Goal: Information Seeking & Learning: Learn about a topic

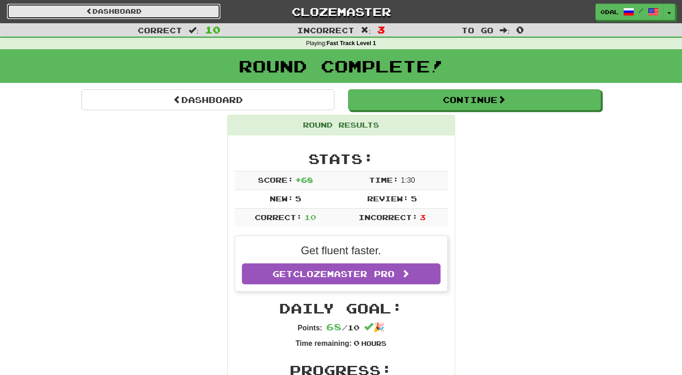
click at [142, 19] on link "Dashboard" at bounding box center [114, 11] width 214 height 15
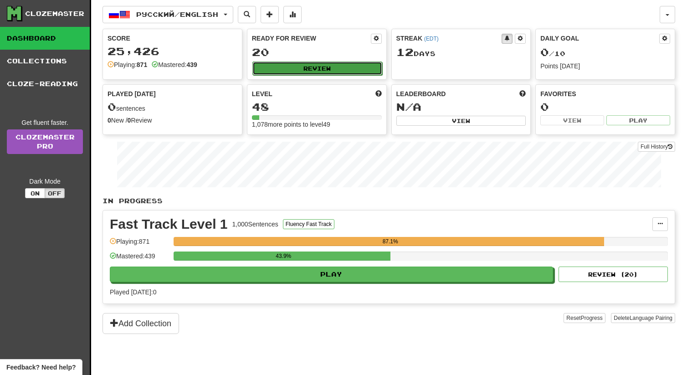
click at [325, 72] on button "Review" at bounding box center [317, 68] width 130 height 14
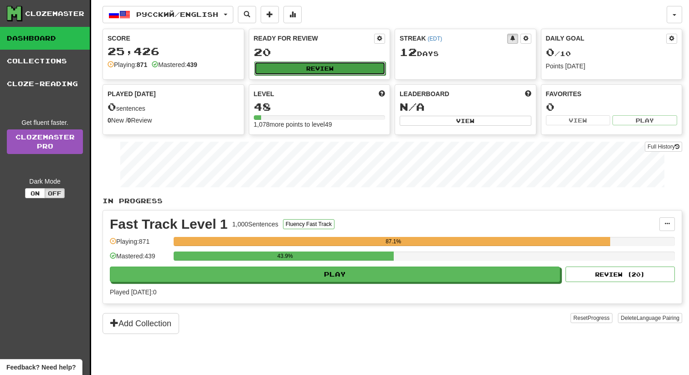
select select "**"
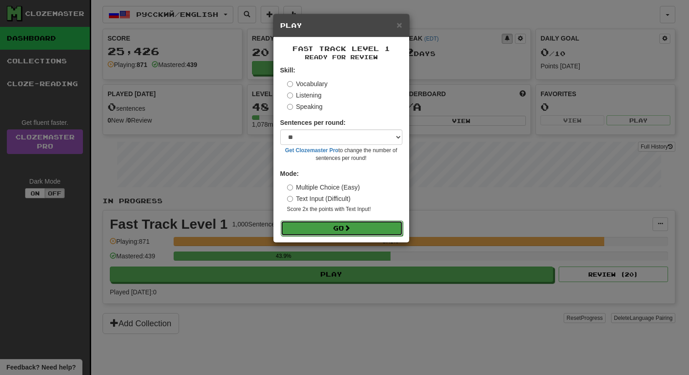
click at [341, 225] on button "Go" at bounding box center [342, 227] width 122 height 15
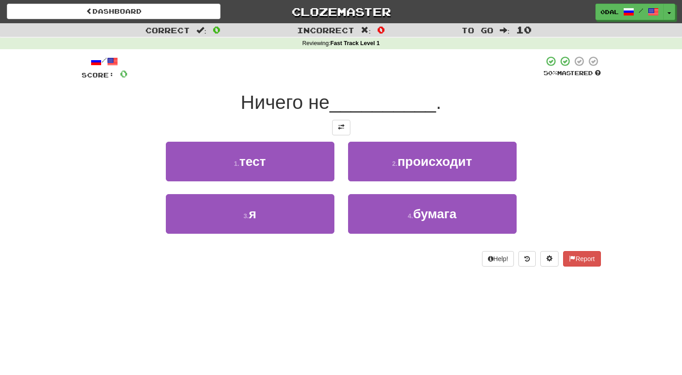
click at [350, 124] on div at bounding box center [341, 127] width 519 height 15
click at [341, 126] on span at bounding box center [341, 127] width 6 height 6
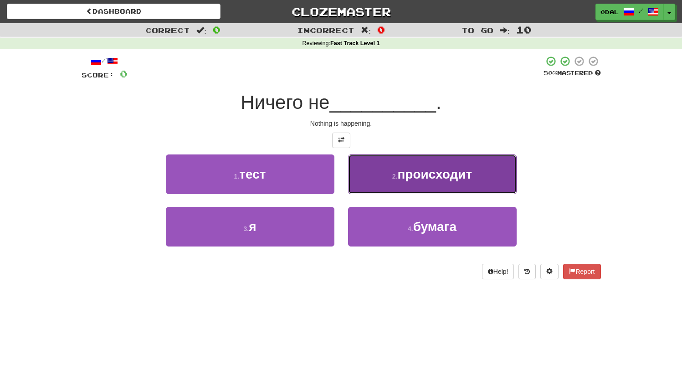
click at [434, 175] on span "происходит" at bounding box center [434, 174] width 75 height 14
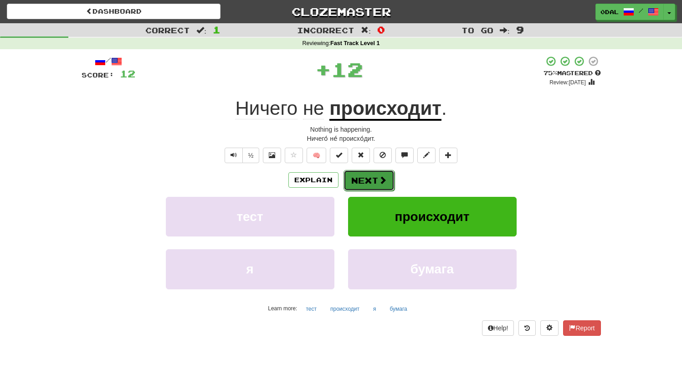
click at [366, 185] on button "Next" at bounding box center [368, 180] width 51 height 21
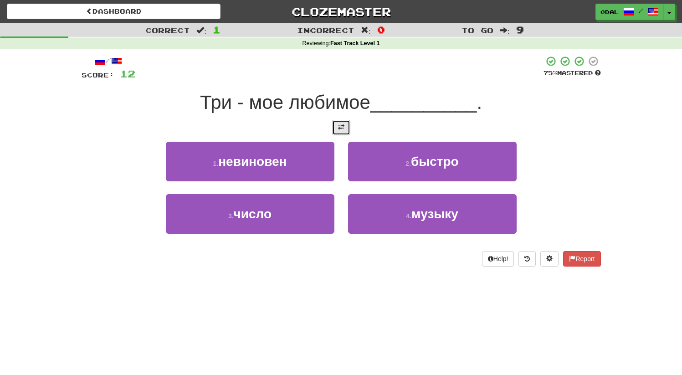
click at [336, 132] on button at bounding box center [341, 127] width 18 height 15
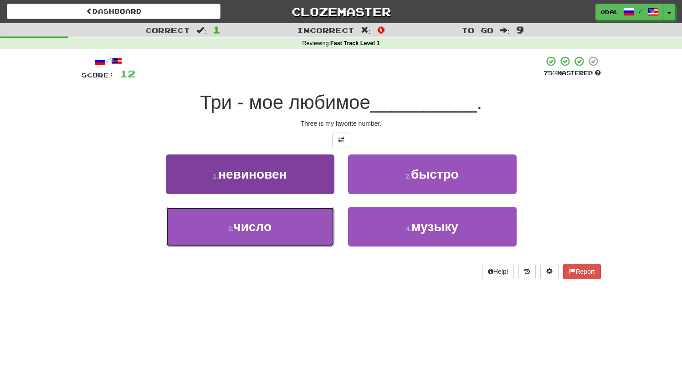
click at [270, 225] on span "число" at bounding box center [253, 227] width 38 height 14
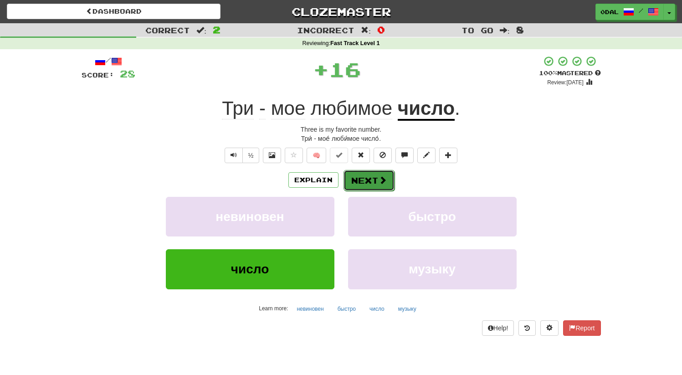
click at [368, 185] on button "Next" at bounding box center [368, 180] width 51 height 21
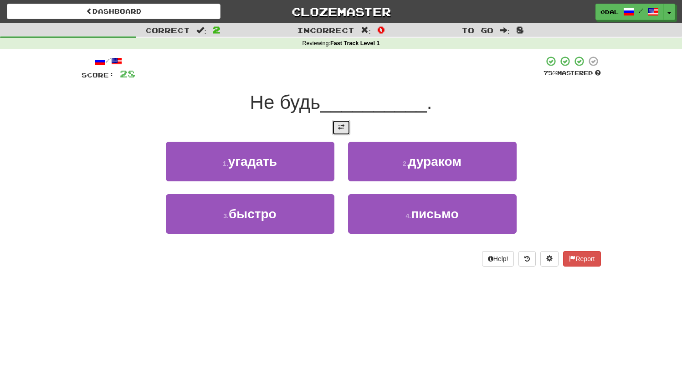
click at [348, 124] on button at bounding box center [341, 127] width 18 height 15
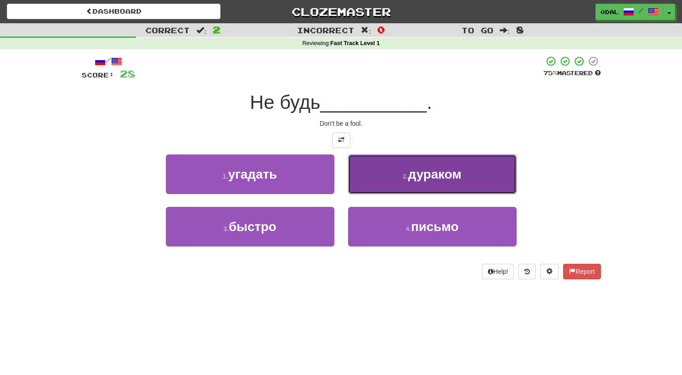
click at [422, 187] on button "2 . дураком" at bounding box center [432, 174] width 169 height 40
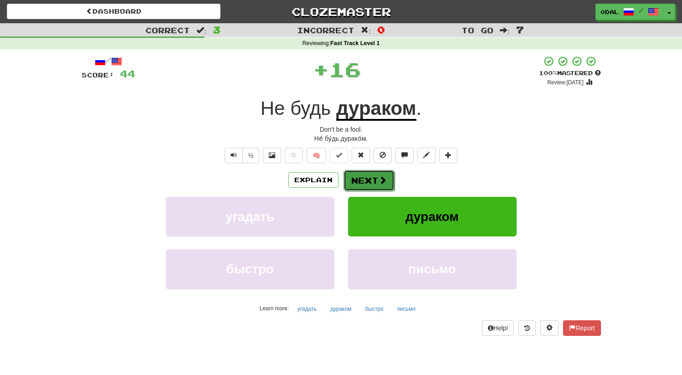
click at [369, 186] on button "Next" at bounding box center [368, 180] width 51 height 21
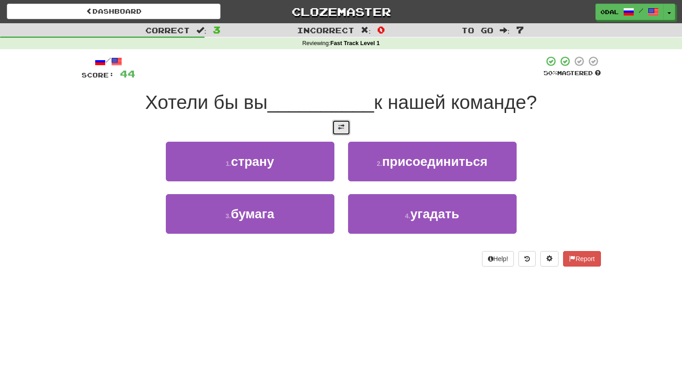
click at [347, 131] on button at bounding box center [341, 127] width 18 height 15
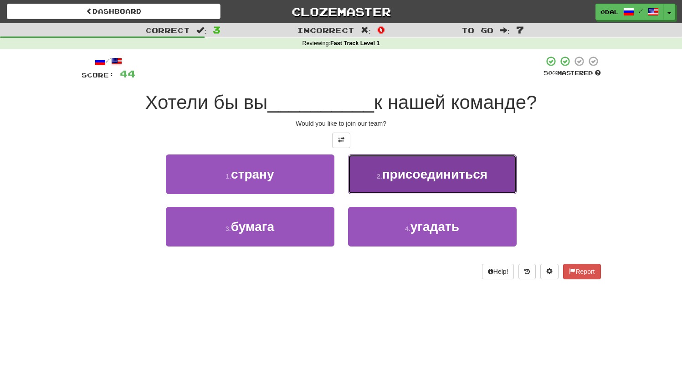
drag, startPoint x: 420, startPoint y: 184, endPoint x: 415, endPoint y: 208, distance: 23.8
click at [420, 184] on button "2 . присоединиться" at bounding box center [432, 174] width 169 height 40
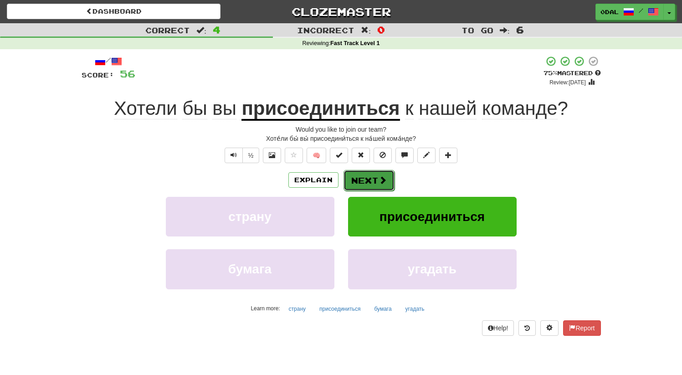
click at [355, 179] on button "Next" at bounding box center [368, 180] width 51 height 21
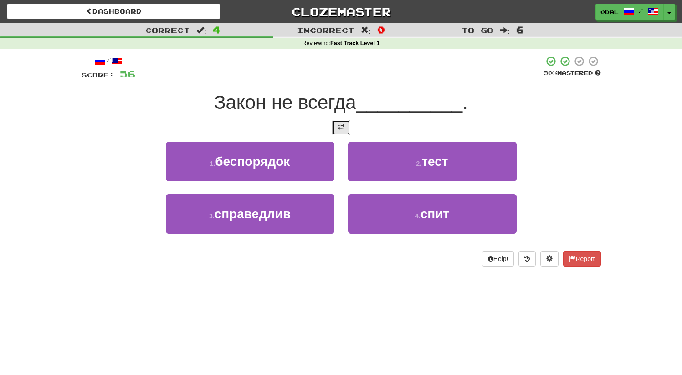
click at [342, 133] on button at bounding box center [341, 127] width 18 height 15
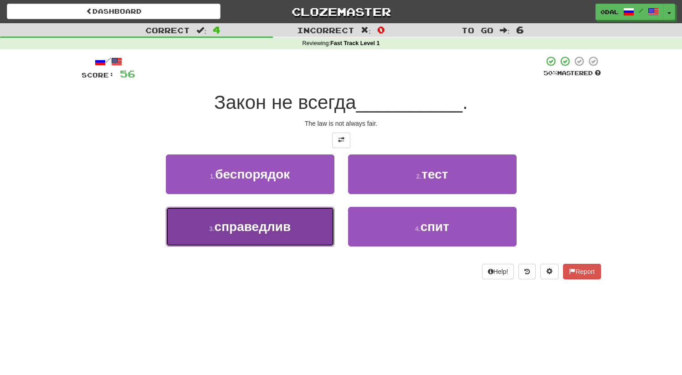
click at [289, 227] on span "справедлив" at bounding box center [253, 227] width 77 height 14
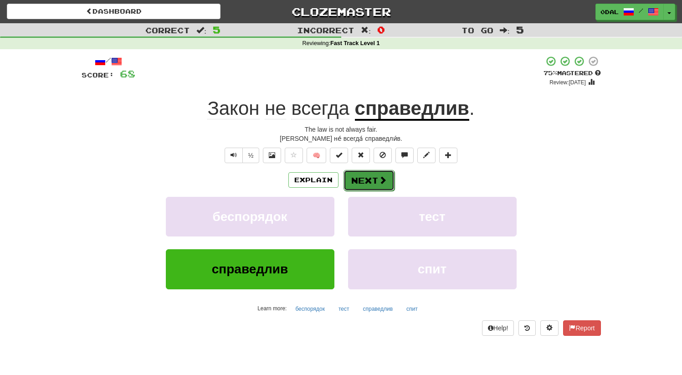
click at [372, 178] on button "Next" at bounding box center [368, 180] width 51 height 21
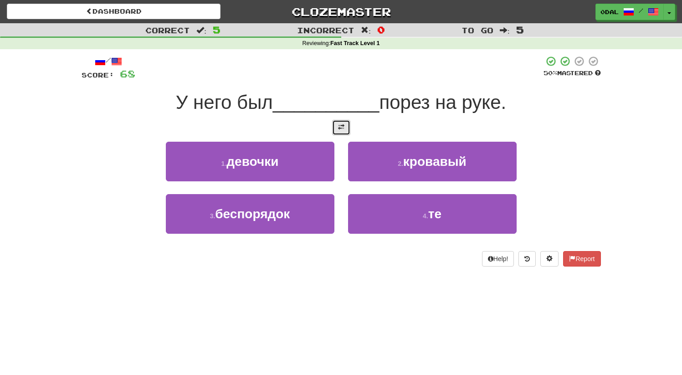
click at [343, 128] on span at bounding box center [341, 127] width 6 height 6
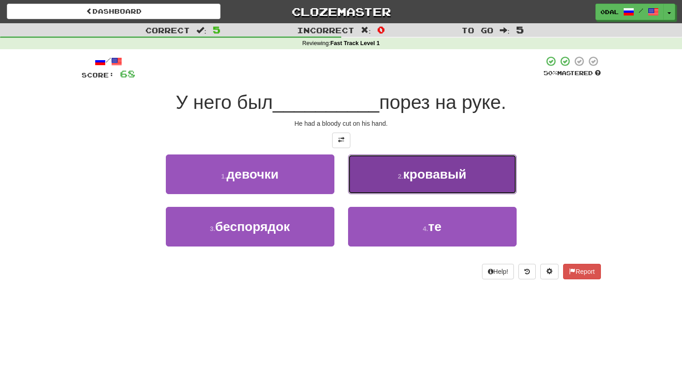
click at [427, 184] on button "2 . кровавый" at bounding box center [432, 174] width 169 height 40
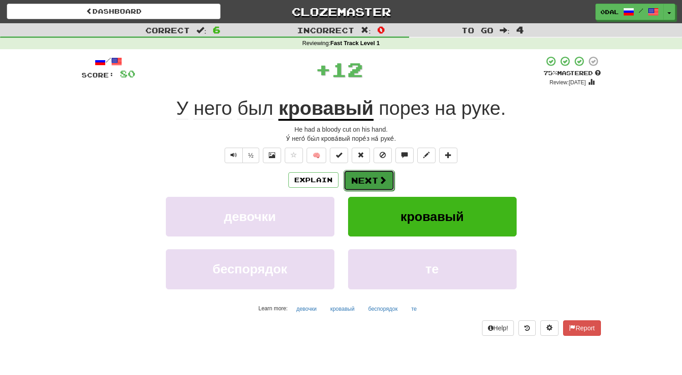
click at [369, 185] on button "Next" at bounding box center [368, 180] width 51 height 21
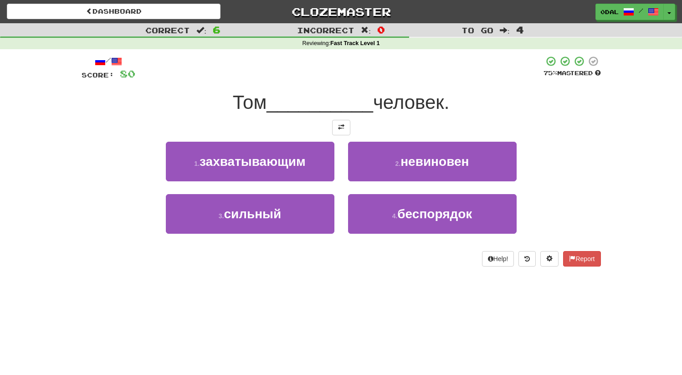
click at [325, 135] on div "/ Score: 80 75 % Mastered Том __________ человек. 1 . захватывающим 2 . невинов…" at bounding box center [341, 161] width 519 height 211
click at [336, 135] on div "/ Score: 80 75 % Mastered Том __________ человек. 1 . захватывающим 2 . невинов…" at bounding box center [341, 161] width 519 height 211
click at [342, 128] on span at bounding box center [341, 127] width 6 height 6
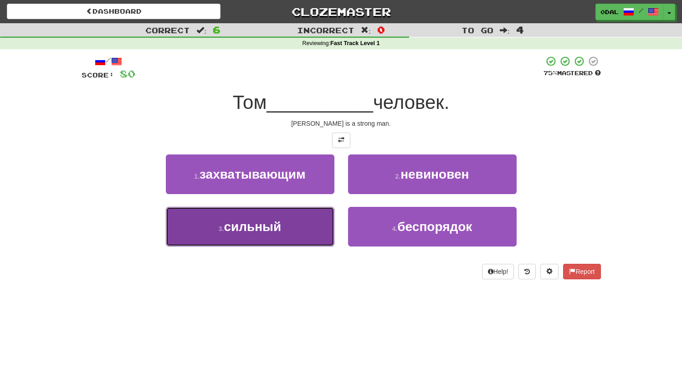
click at [312, 225] on button "3 . сильный" at bounding box center [250, 227] width 169 height 40
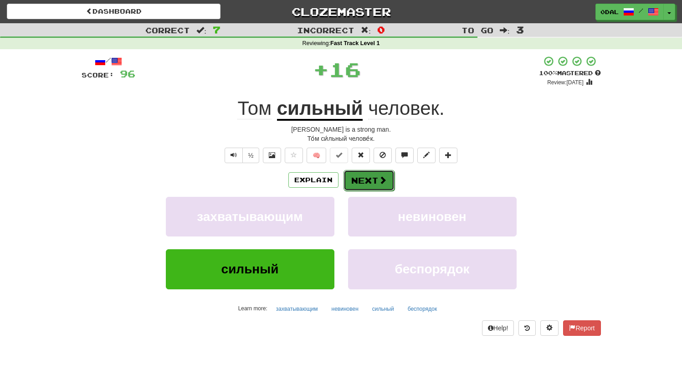
click at [376, 180] on button "Next" at bounding box center [368, 180] width 51 height 21
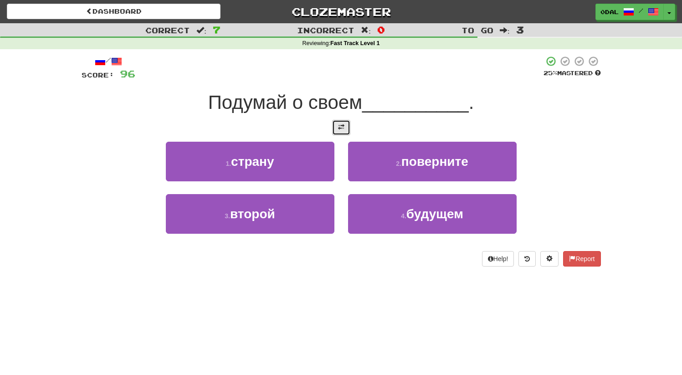
click at [343, 126] on span at bounding box center [341, 127] width 6 height 6
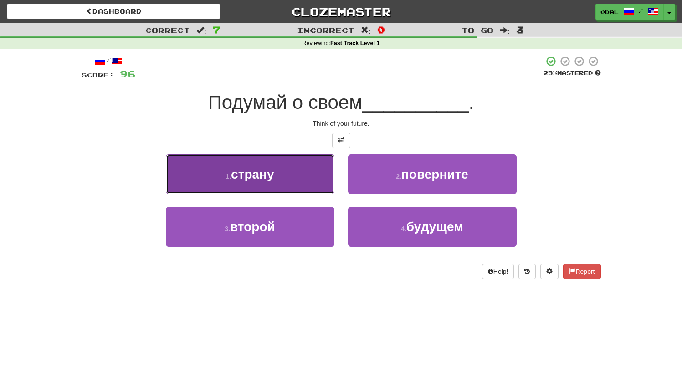
click at [313, 178] on button "1 . страну" at bounding box center [250, 174] width 169 height 40
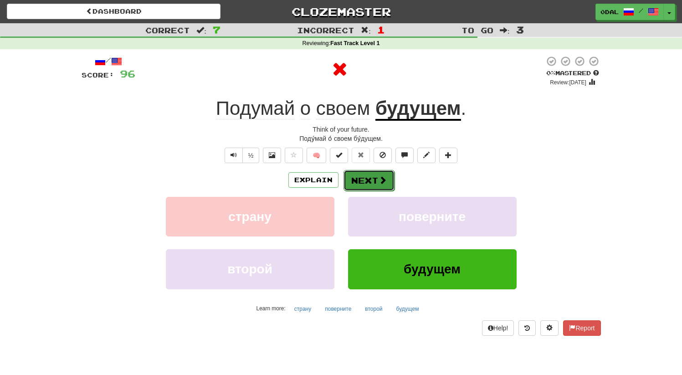
click at [371, 173] on button "Next" at bounding box center [368, 180] width 51 height 21
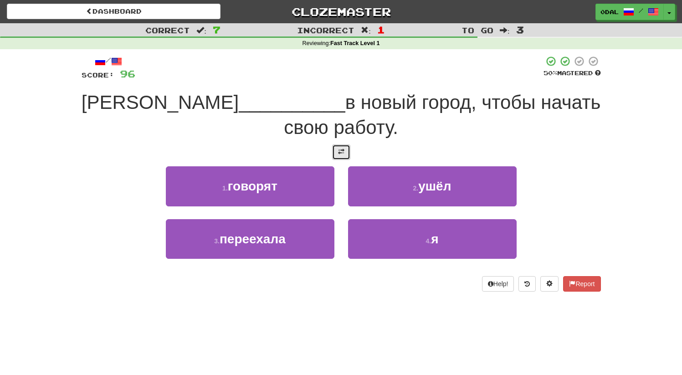
click at [332, 157] on button at bounding box center [341, 151] width 18 height 15
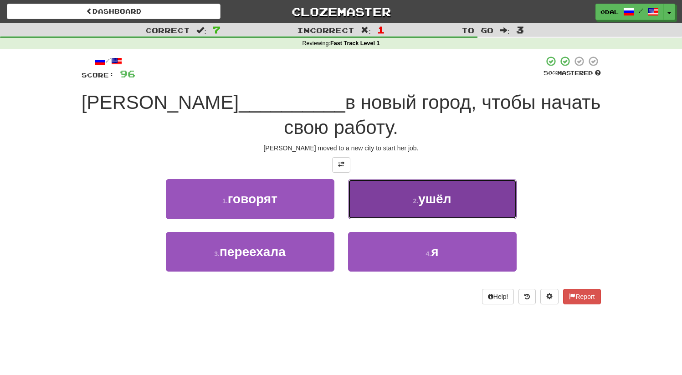
click at [412, 193] on button "2 . ушёл" at bounding box center [432, 199] width 169 height 40
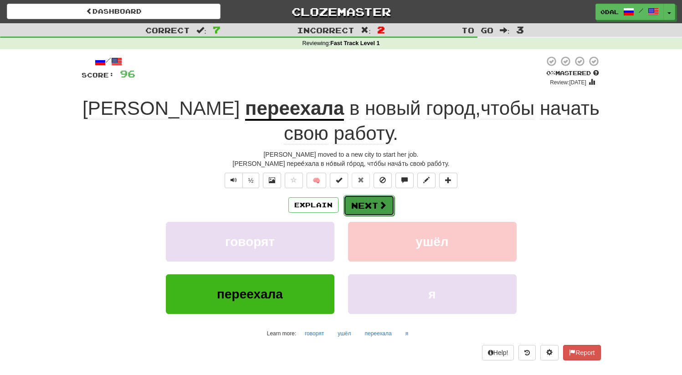
click at [360, 199] on button "Next" at bounding box center [368, 205] width 51 height 21
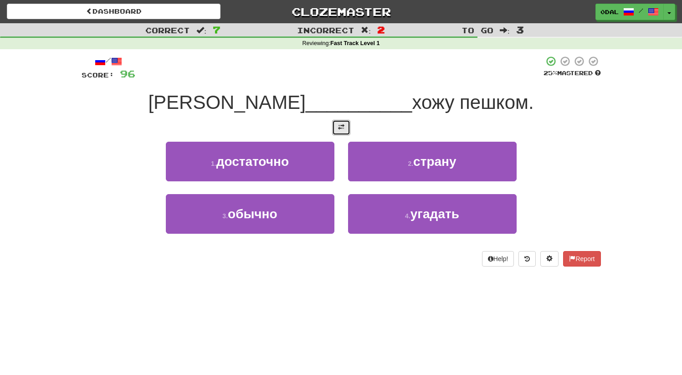
click at [333, 132] on button at bounding box center [341, 127] width 18 height 15
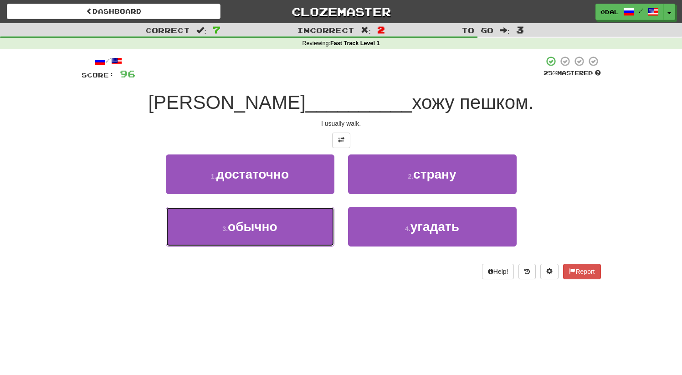
click at [265, 230] on span "обычно" at bounding box center [253, 227] width 50 height 14
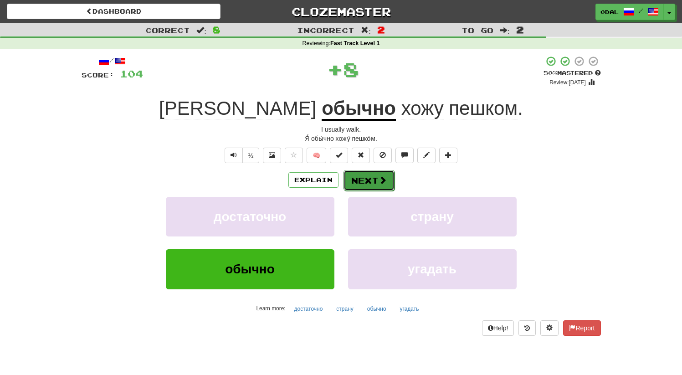
click at [369, 181] on button "Next" at bounding box center [368, 180] width 51 height 21
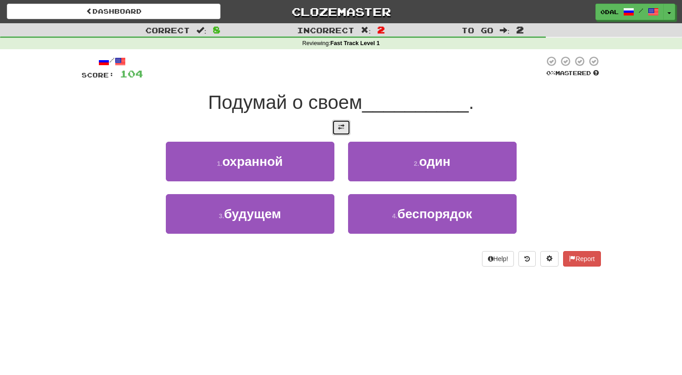
click at [343, 127] on span at bounding box center [341, 127] width 6 height 6
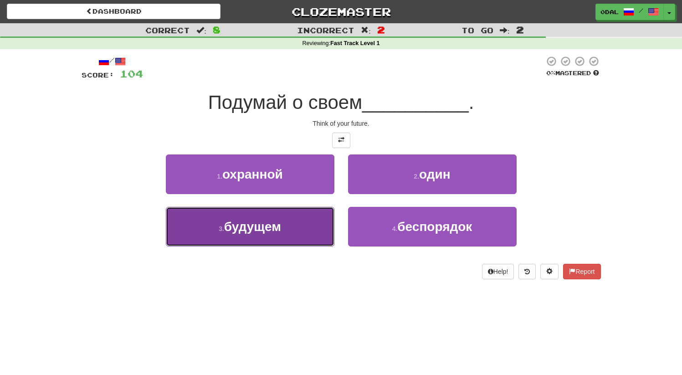
click at [260, 241] on button "3 . будущем" at bounding box center [250, 227] width 169 height 40
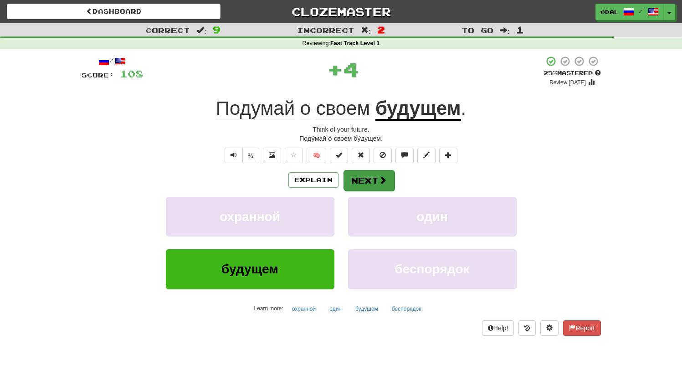
drag, startPoint x: 362, startPoint y: 191, endPoint x: 363, endPoint y: 179, distance: 11.9
click at [363, 186] on div "Explain Next охранной один будущем беспорядок Learn more: охранной один будущем…" at bounding box center [341, 242] width 519 height 146
click at [363, 179] on button "Next" at bounding box center [368, 180] width 51 height 21
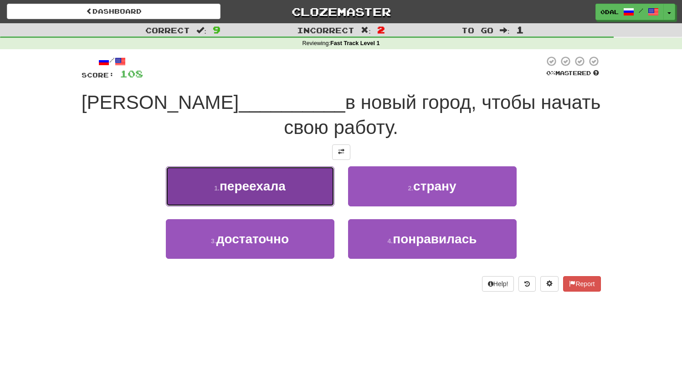
click at [293, 195] on button "1 . переехала" at bounding box center [250, 186] width 169 height 40
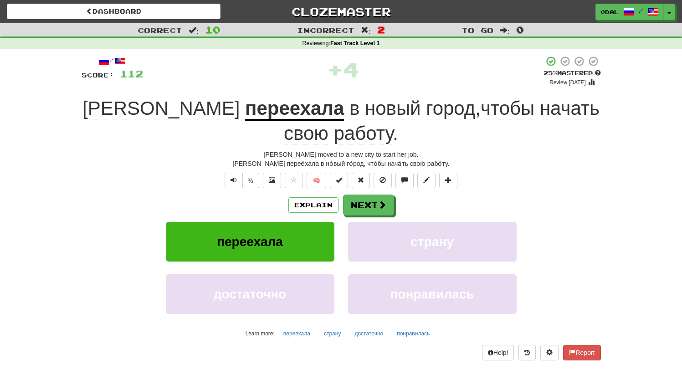
click at [376, 216] on div "Explain Next переехала страну достаточно понравилась Learn more: переехала стра…" at bounding box center [341, 268] width 519 height 146
click at [374, 207] on button "Next" at bounding box center [368, 205] width 51 height 21
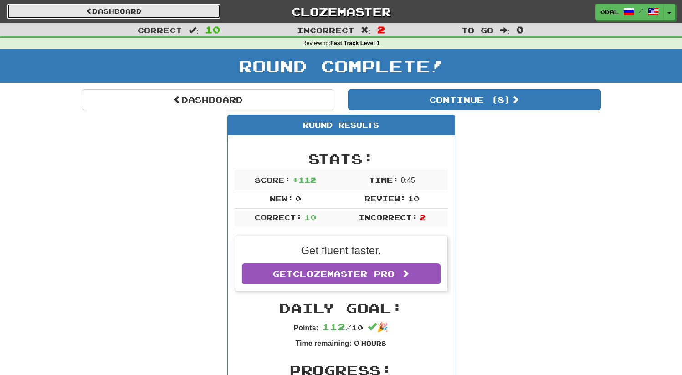
click at [134, 8] on link "Dashboard" at bounding box center [114, 11] width 214 height 15
